Goal: Submit feedback/report problem: Submit feedback/report problem

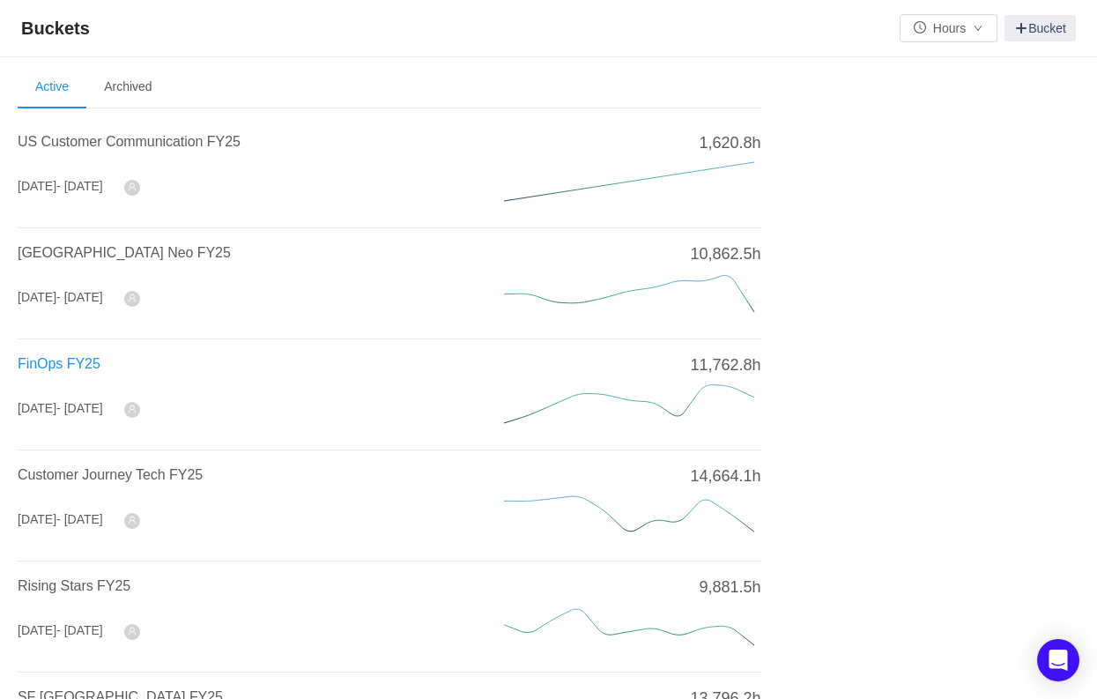
click at [53, 358] on span "FinOps FY25" at bounding box center [59, 363] width 83 height 15
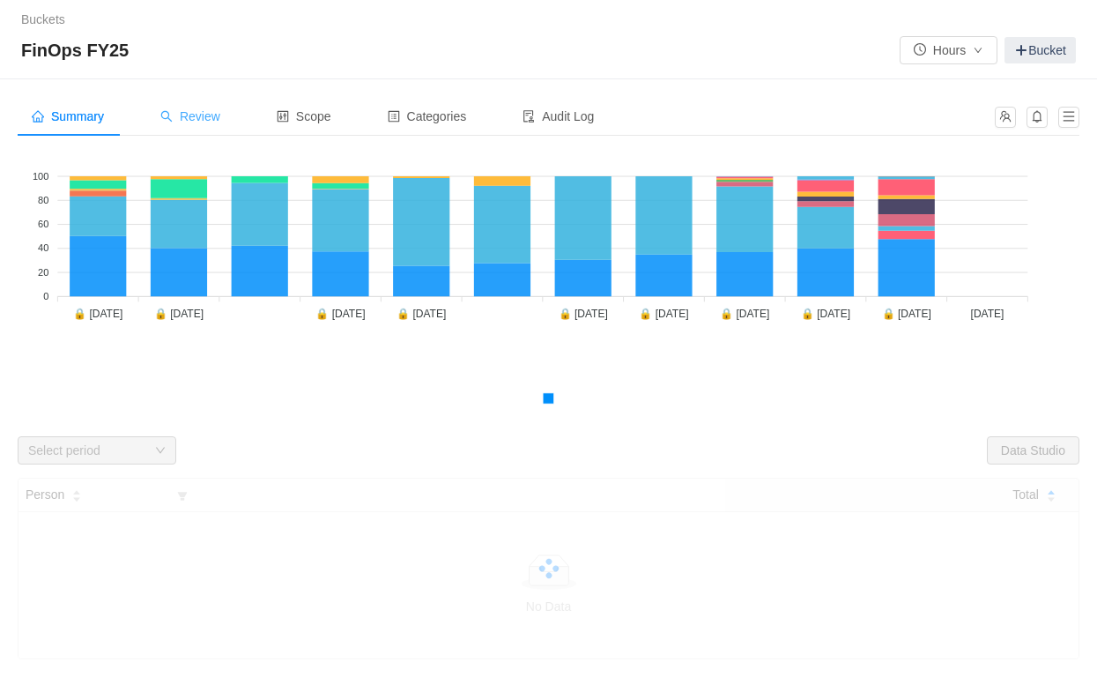
click at [198, 117] on span "Review" at bounding box center [190, 116] width 60 height 14
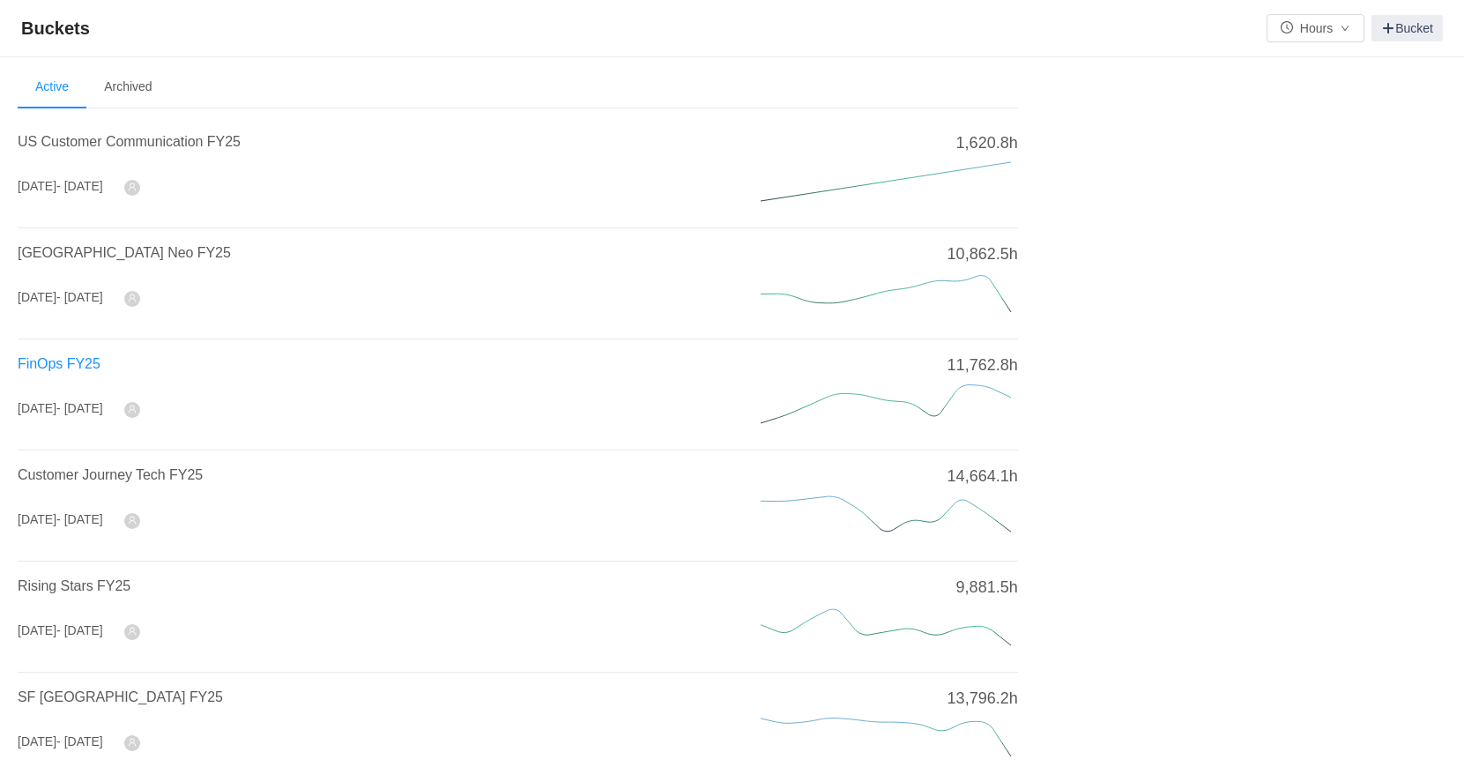
click at [68, 356] on span "FinOps FY25" at bounding box center [59, 363] width 83 height 15
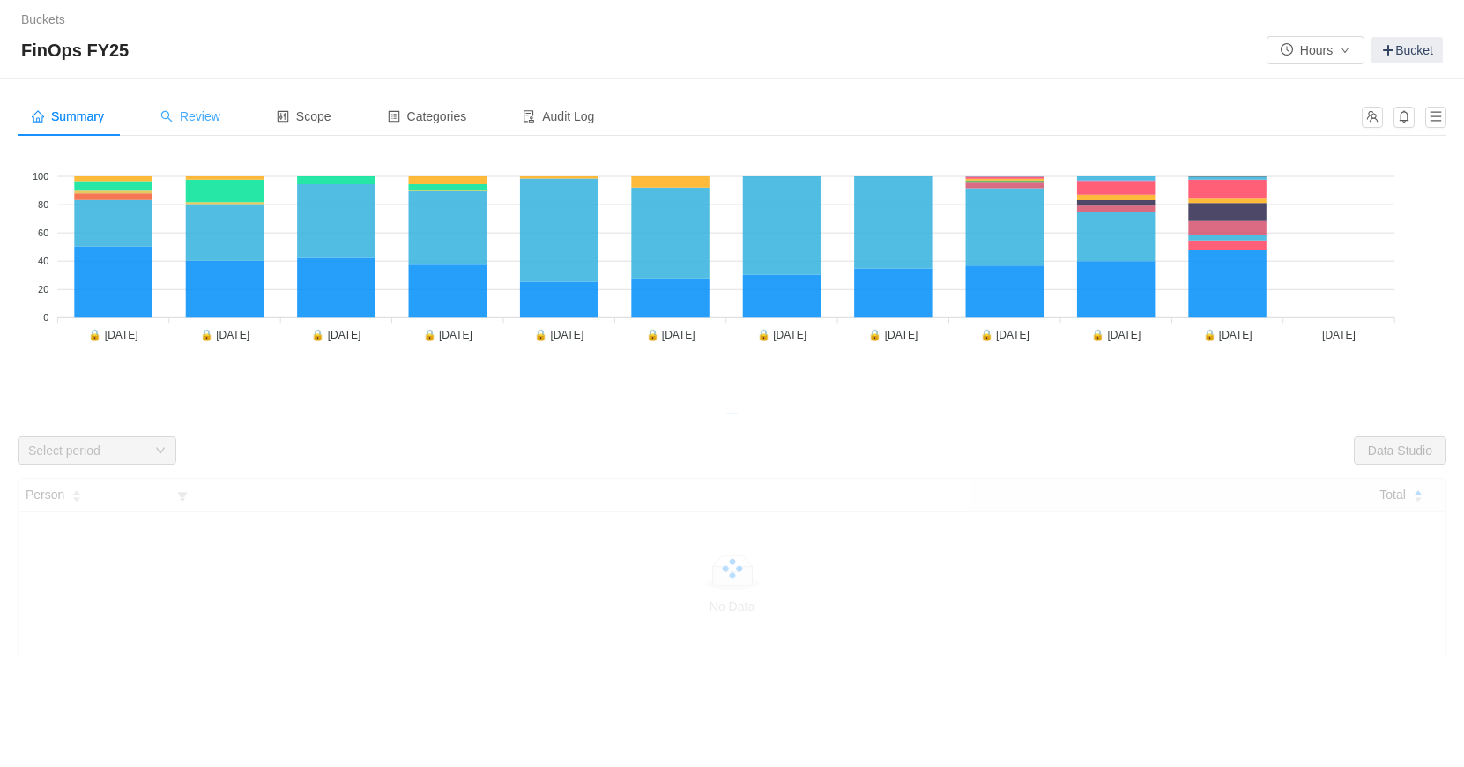
click at [206, 115] on span "Review" at bounding box center [190, 116] width 60 height 14
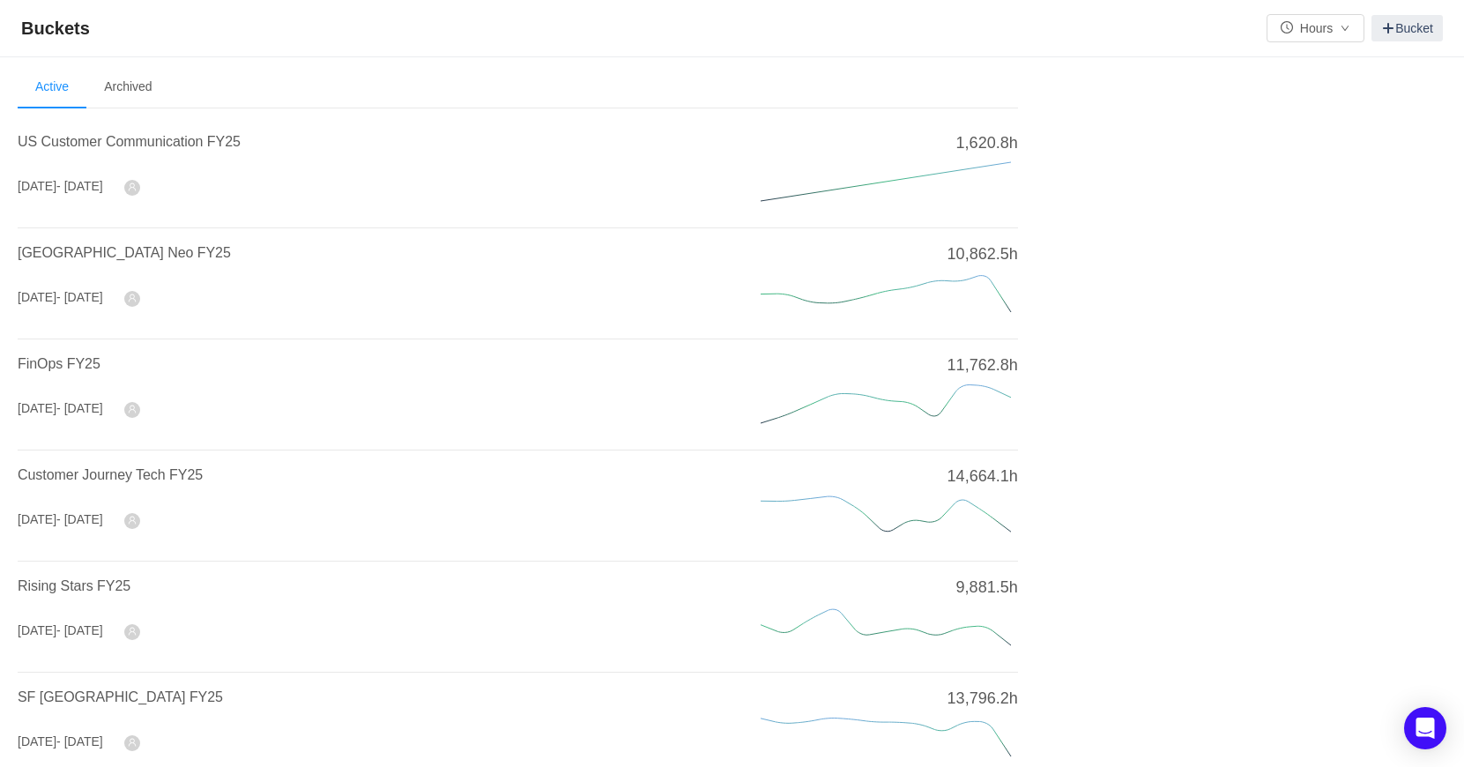
click at [65, 375] on div "FinOps FY25" at bounding box center [368, 369] width 701 height 32
click at [66, 360] on span "FinOps FY25" at bounding box center [59, 363] width 83 height 15
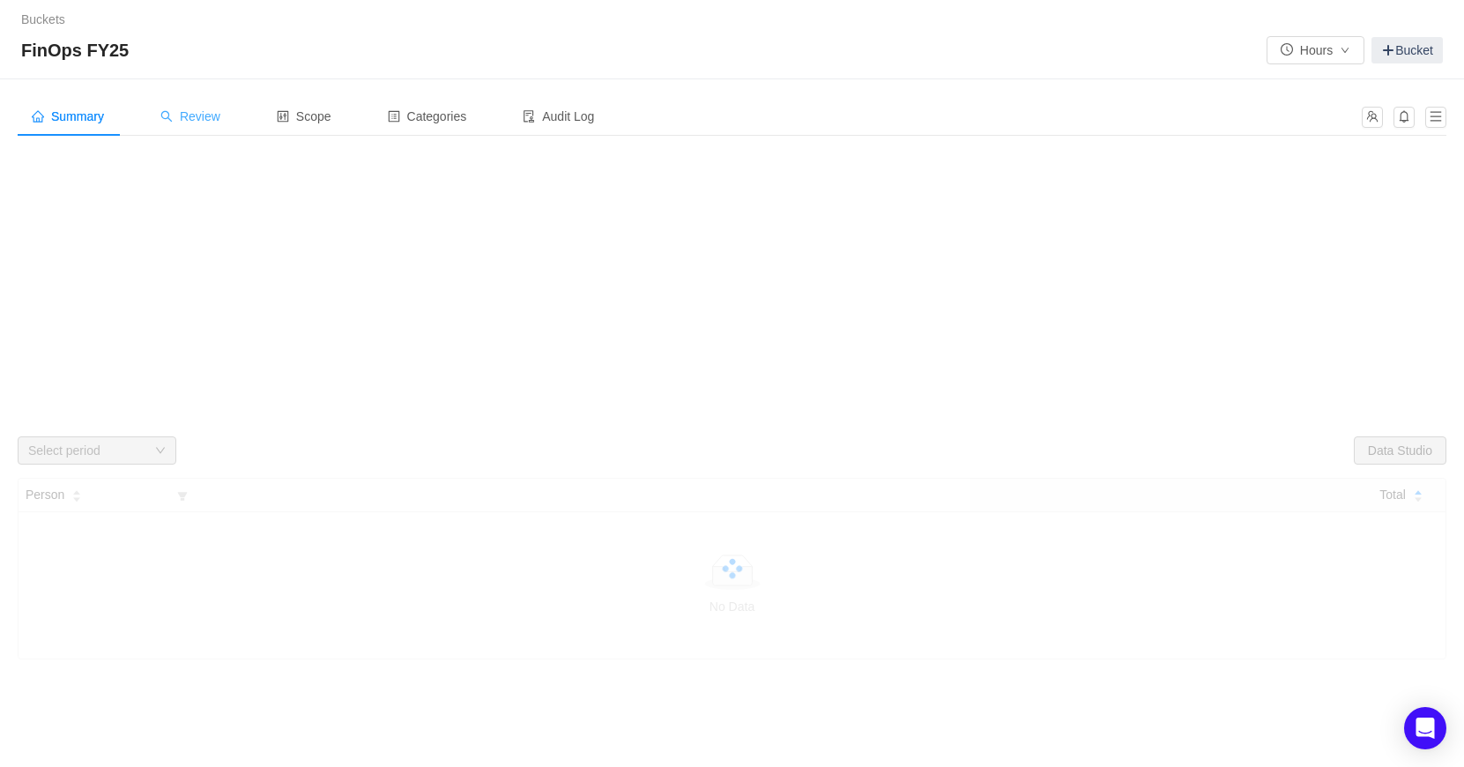
click at [194, 117] on span "Review" at bounding box center [190, 116] width 60 height 14
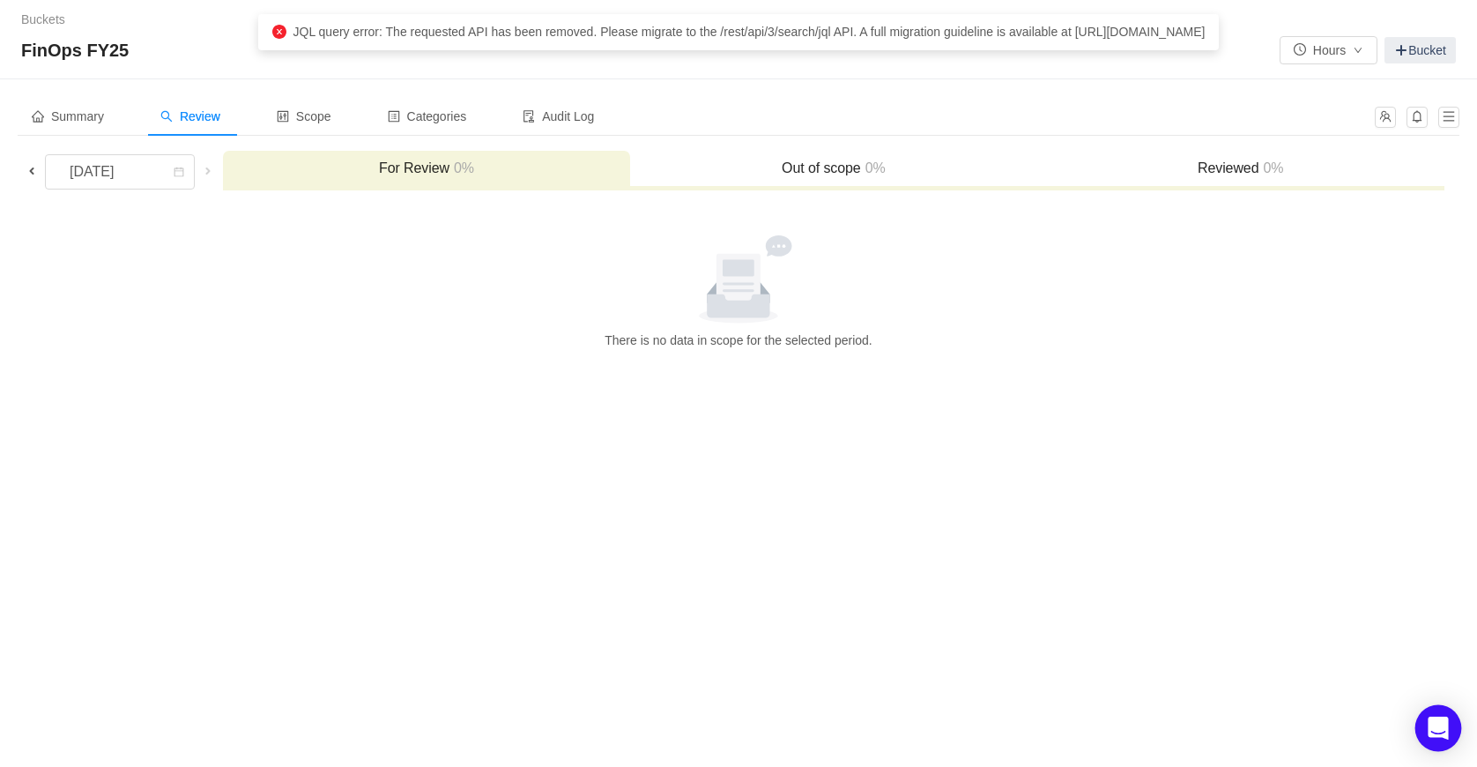
click at [1443, 734] on icon "Open Intercom Messenger" at bounding box center [1438, 728] width 20 height 23
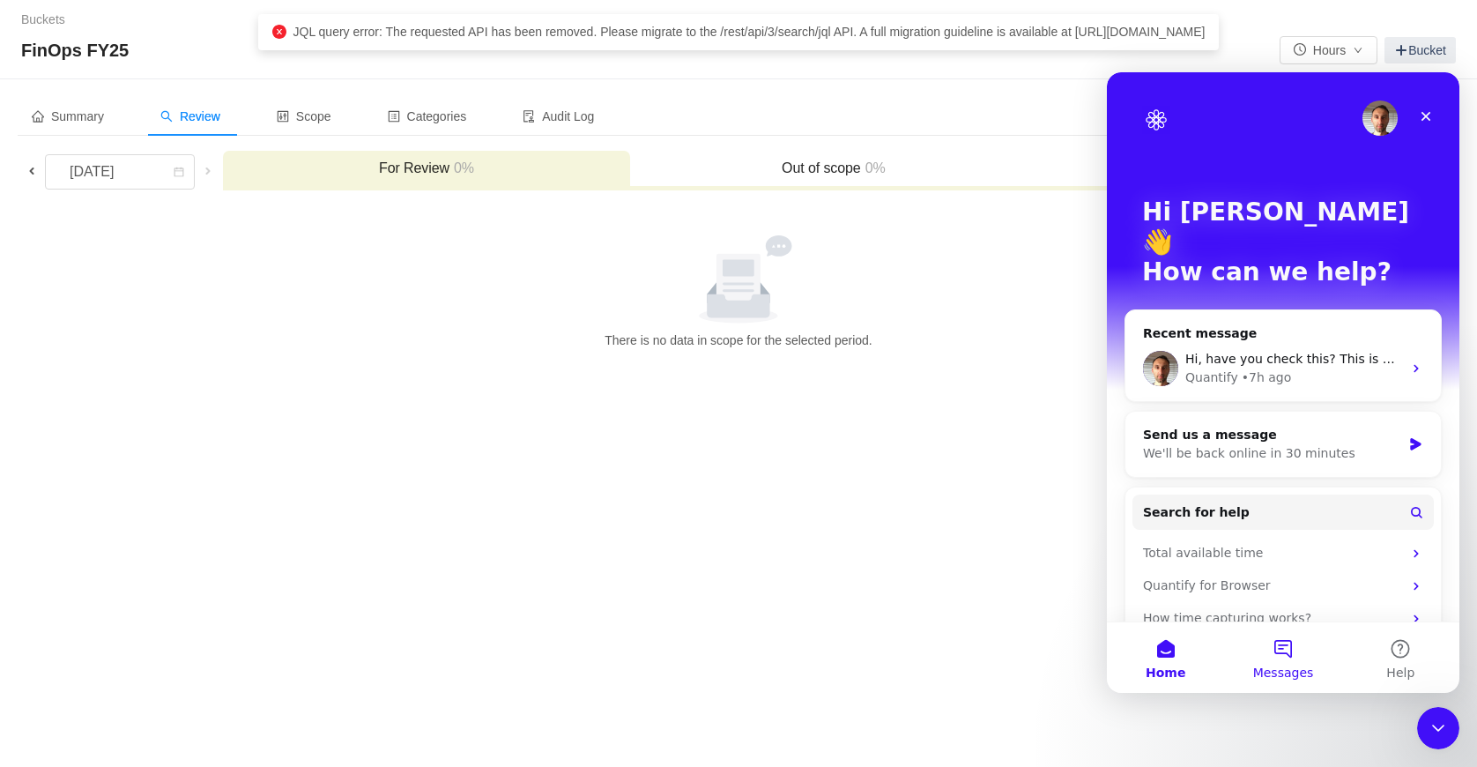
click at [1300, 656] on button "Messages" at bounding box center [1282, 657] width 117 height 71
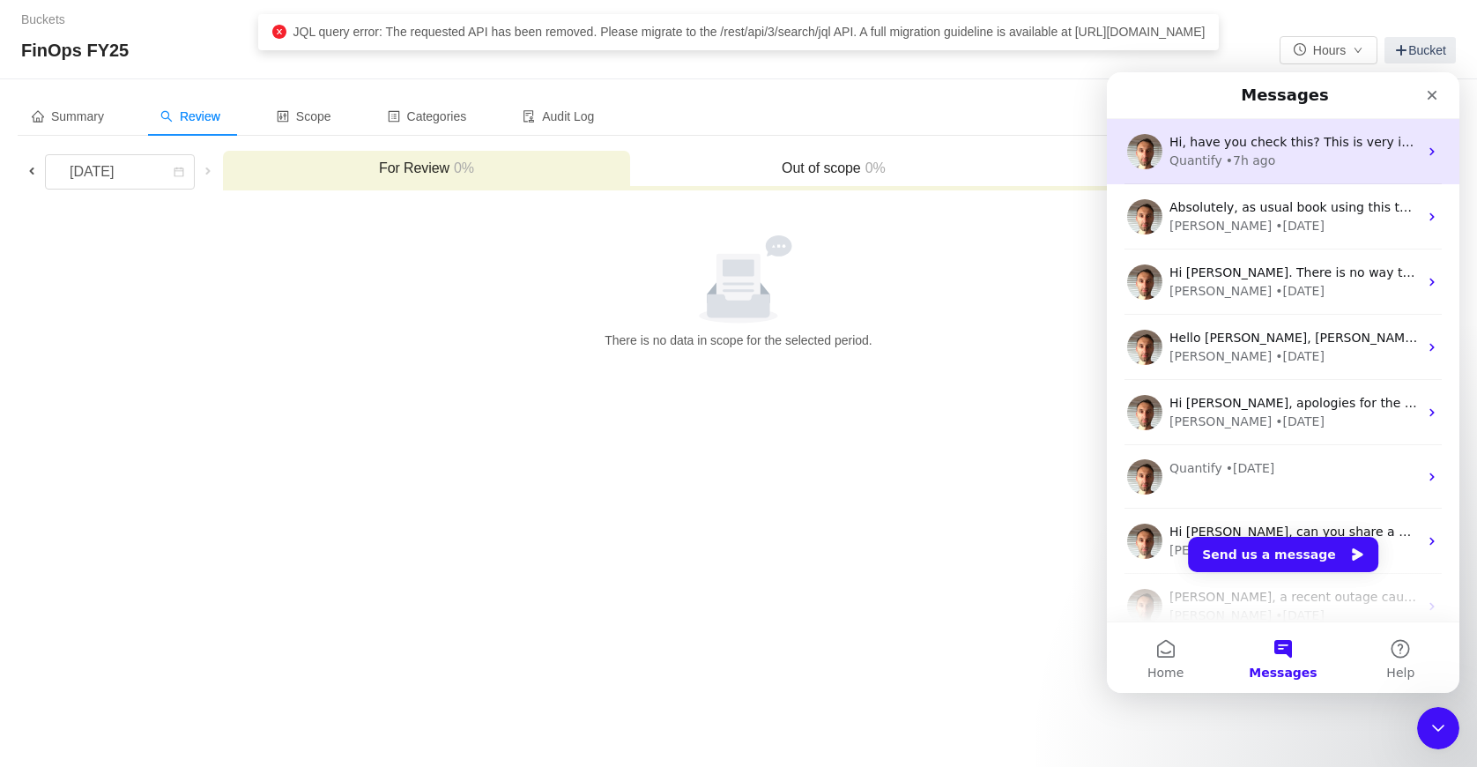
click at [1292, 159] on div "Quantify • 7h ago" at bounding box center [1294, 161] width 249 height 19
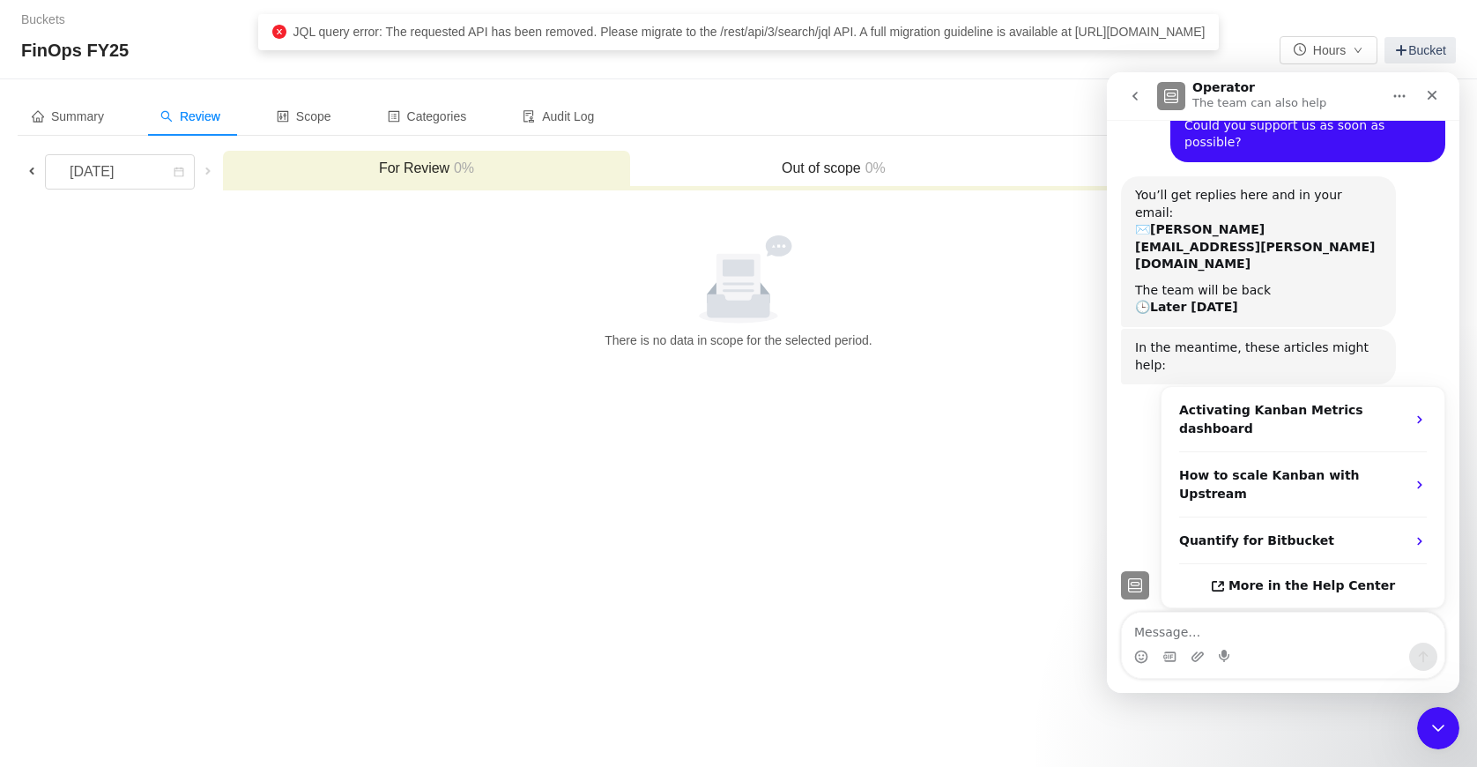
scroll to position [249, 0]
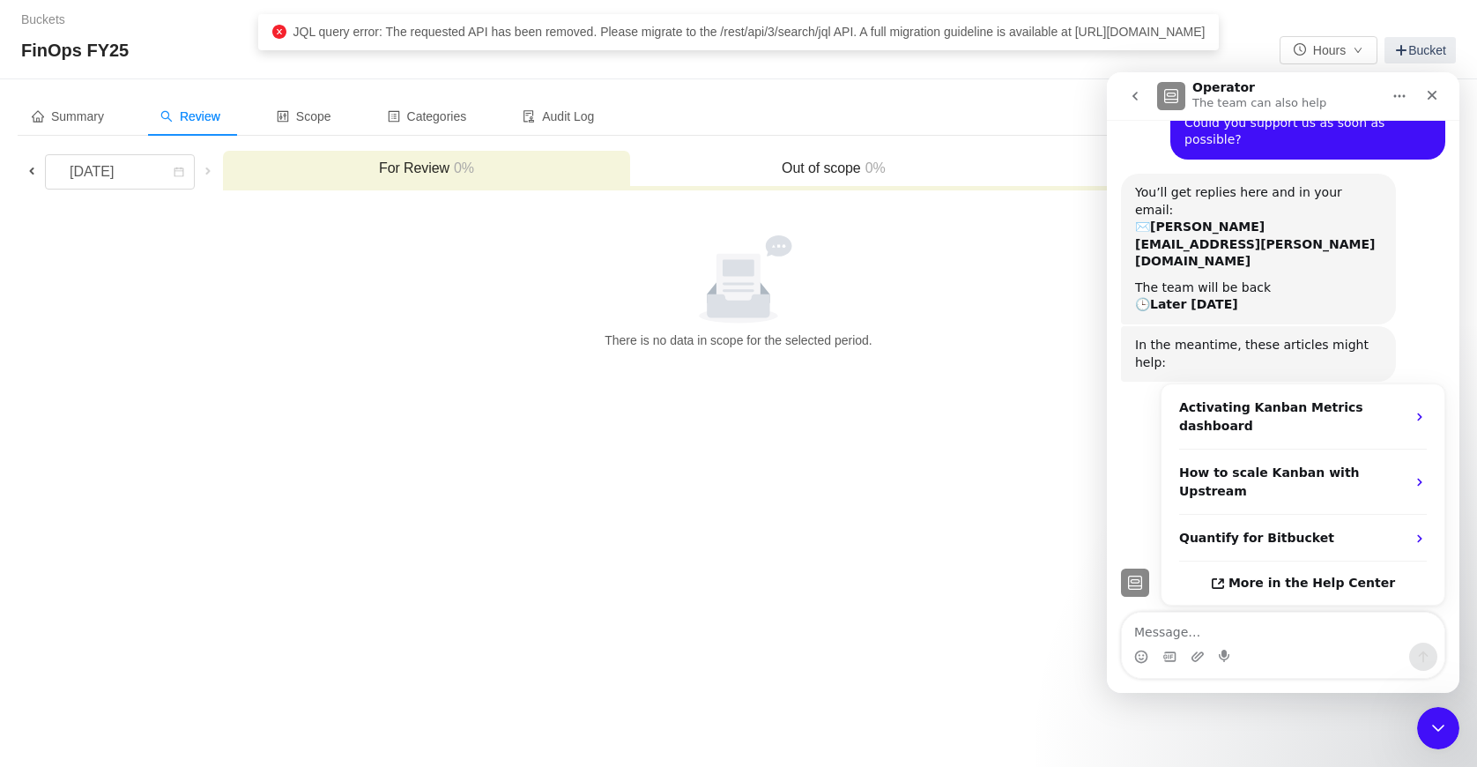
click at [1179, 635] on textarea "Message…" at bounding box center [1283, 628] width 323 height 30
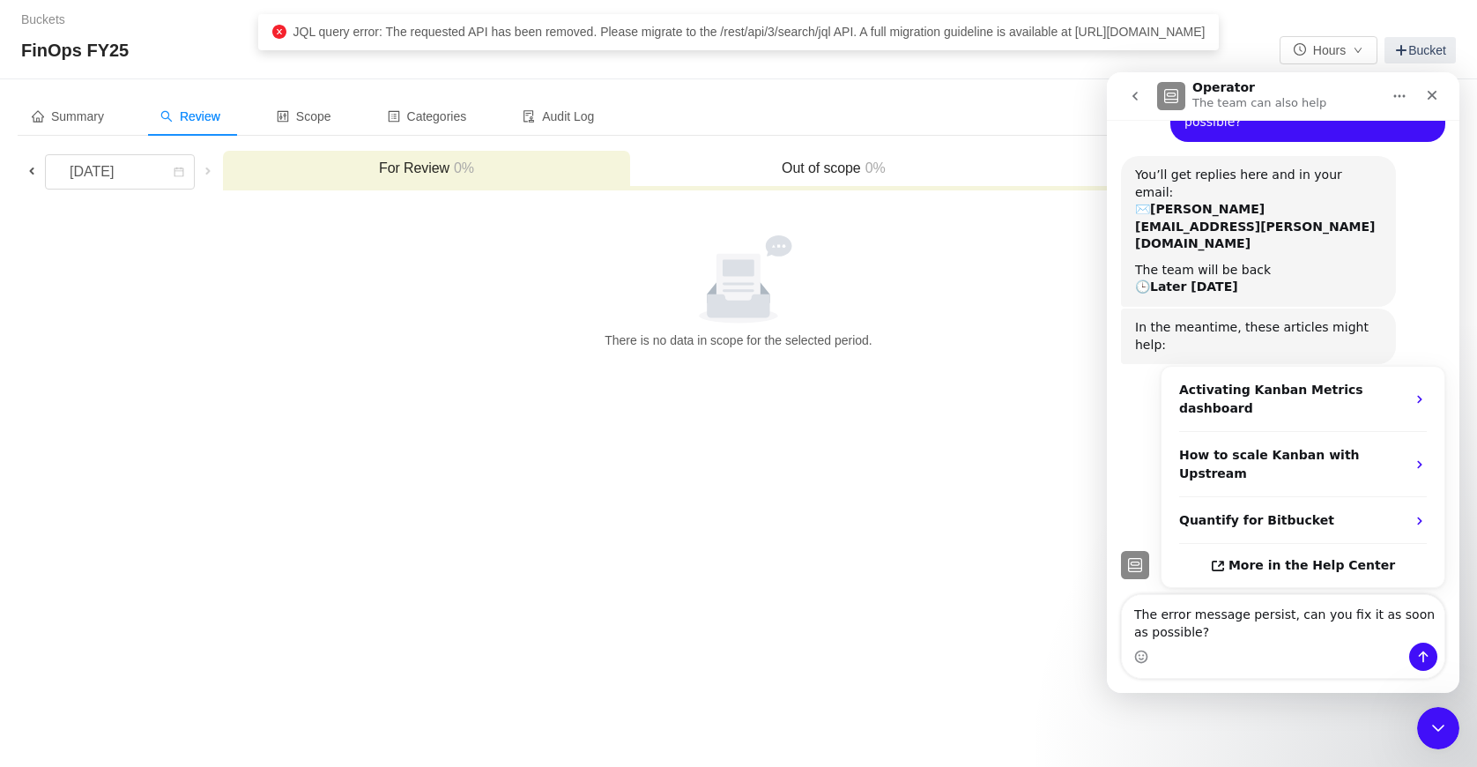
type textarea "The error message persist, can you fix it as soon as possible?"
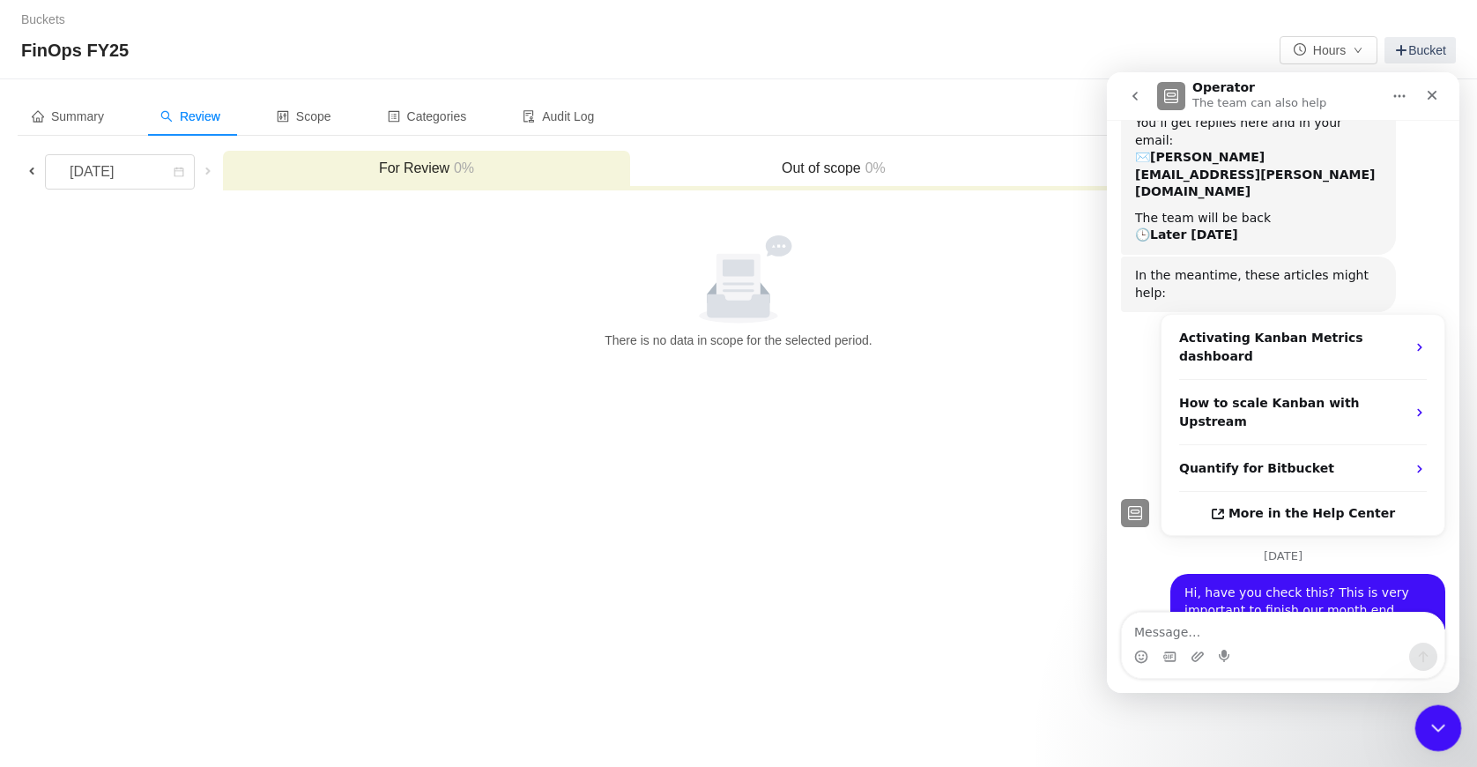
click at [1430, 724] on icon "Close Intercom Messenger" at bounding box center [1435, 725] width 21 height 21
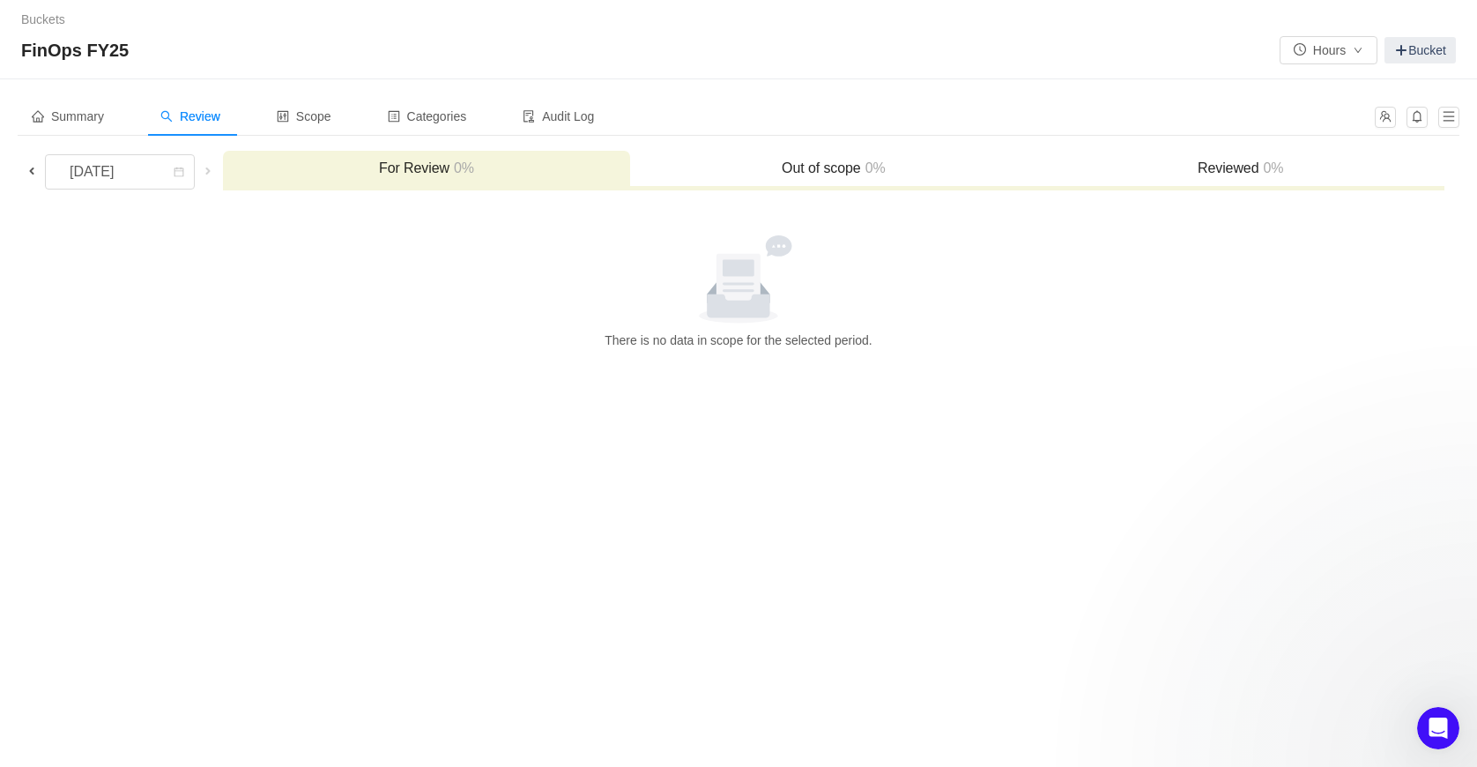
scroll to position [85, 0]
